Goal: Communication & Community: Answer question/provide support

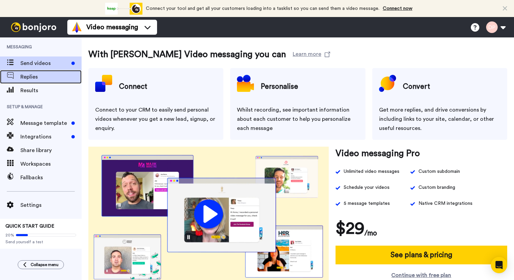
click at [19, 72] on div at bounding box center [10, 77] width 20 height 10
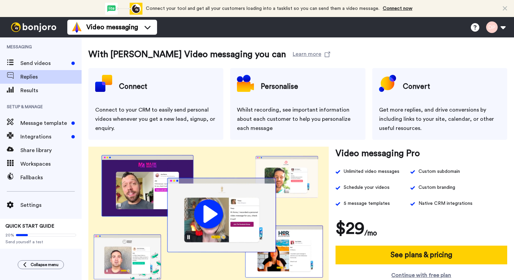
click at [106, 18] on ul "Video messaging" at bounding box center [112, 27] width 90 height 20
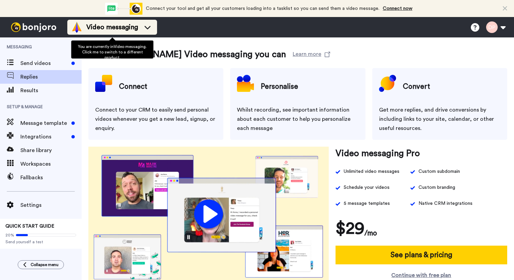
click at [103, 27] on span "Video messaging" at bounding box center [112, 27] width 52 height 10
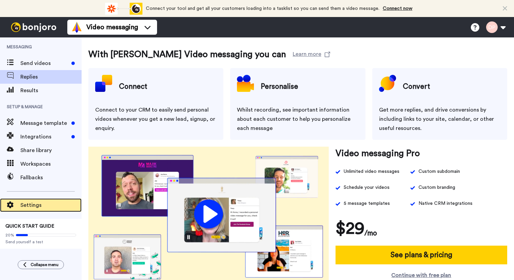
click at [32, 202] on span "Settings" at bounding box center [50, 205] width 61 height 8
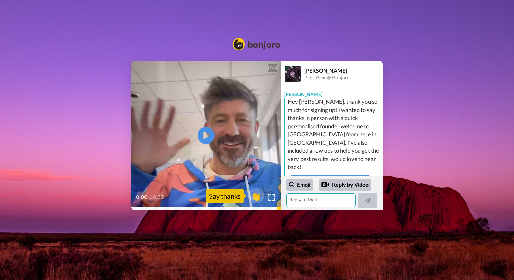
click at [312, 198] on textarea at bounding box center [320, 200] width 69 height 14
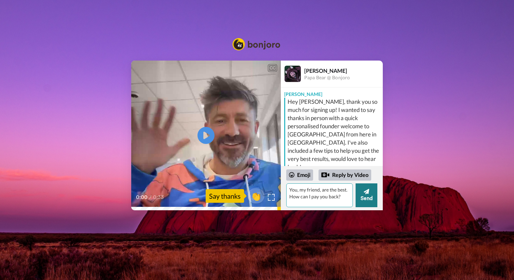
type textarea "You, my friend, are the best. How can I pay you back?"
click at [364, 199] on button "Send" at bounding box center [367, 195] width 22 height 24
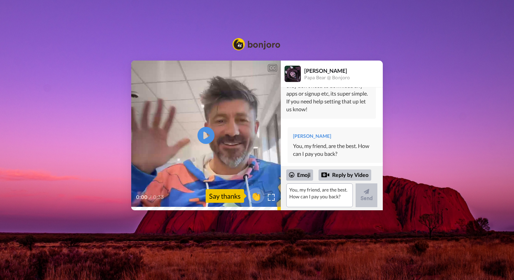
scroll to position [416, 0]
